Goal: Check status: Check status

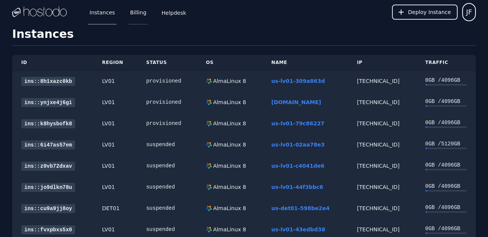
click at [141, 15] on link "Billing" at bounding box center [138, 12] width 19 height 25
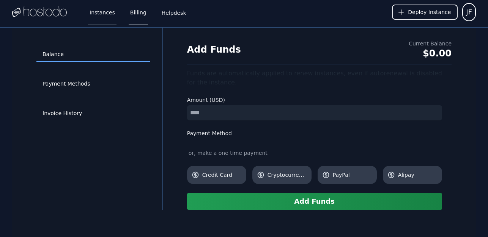
click at [107, 14] on link "Instances" at bounding box center [102, 12] width 28 height 25
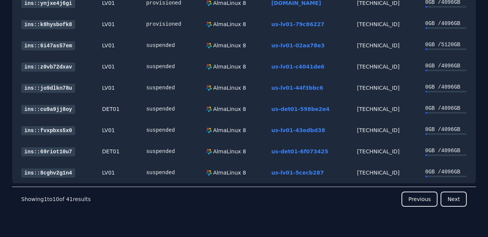
scroll to position [110, 0]
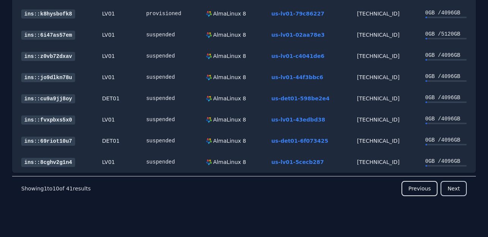
click at [444, 188] on button "Next" at bounding box center [453, 188] width 26 height 15
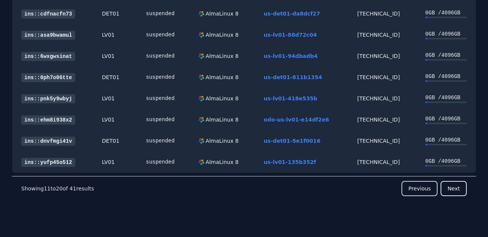
click at [425, 193] on button "Previous" at bounding box center [419, 188] width 36 height 15
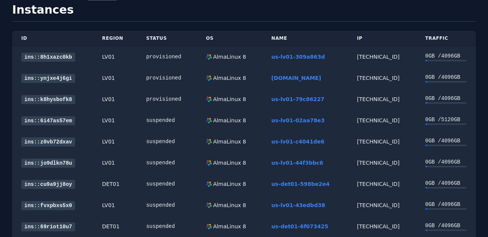
scroll to position [0, 0]
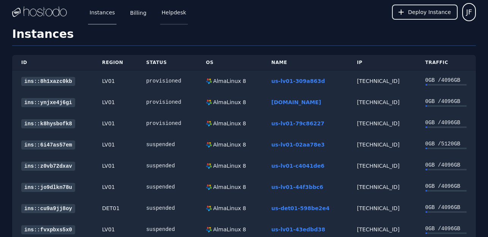
click at [166, 13] on link "Helpdesk" at bounding box center [174, 12] width 28 height 25
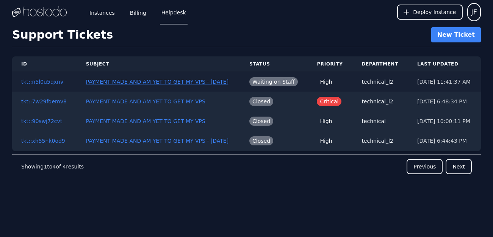
click at [163, 81] on button "PAYMENT MADE AND AM YET TO GET MY VPS - [DATE]" at bounding box center [157, 82] width 143 height 8
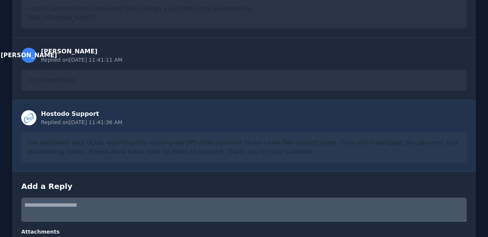
scroll to position [121, 0]
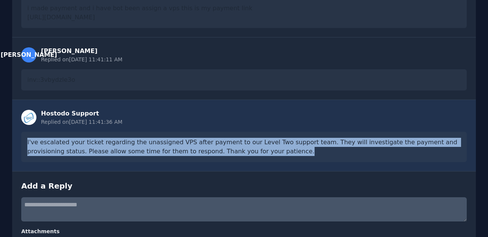
drag, startPoint x: 226, startPoint y: 155, endPoint x: 28, endPoint y: 141, distance: 198.4
click at [28, 141] on div "I've escalated your ticket regarding the unassigned VPS after payment to our Le…" at bounding box center [243, 147] width 445 height 30
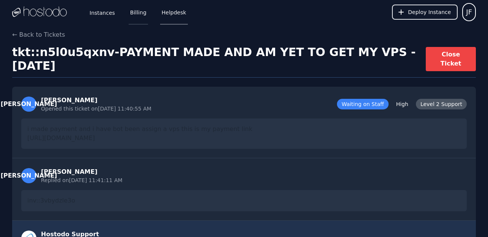
click at [137, 17] on link "Billing" at bounding box center [138, 12] width 19 height 25
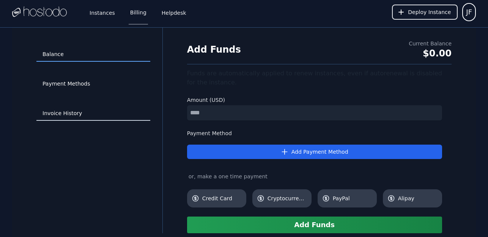
click at [69, 113] on link "Invoice History" at bounding box center [93, 114] width 114 height 14
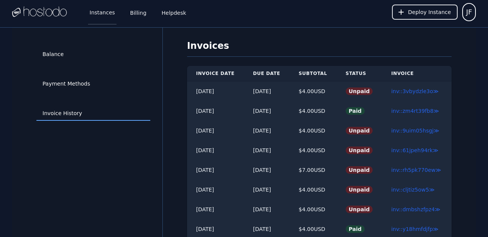
click at [95, 9] on link "Instances" at bounding box center [102, 12] width 28 height 25
